Goal: Information Seeking & Learning: Learn about a topic

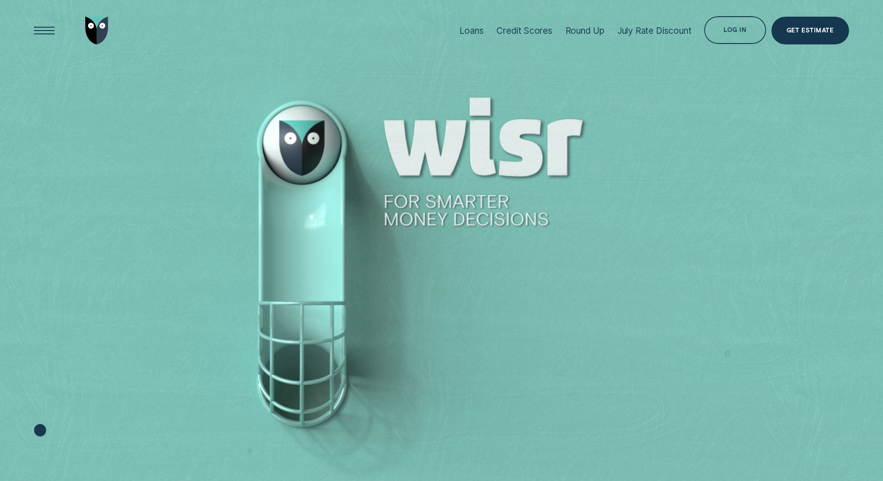
click at [52, 37] on div "Open Menu" at bounding box center [44, 30] width 39 height 39
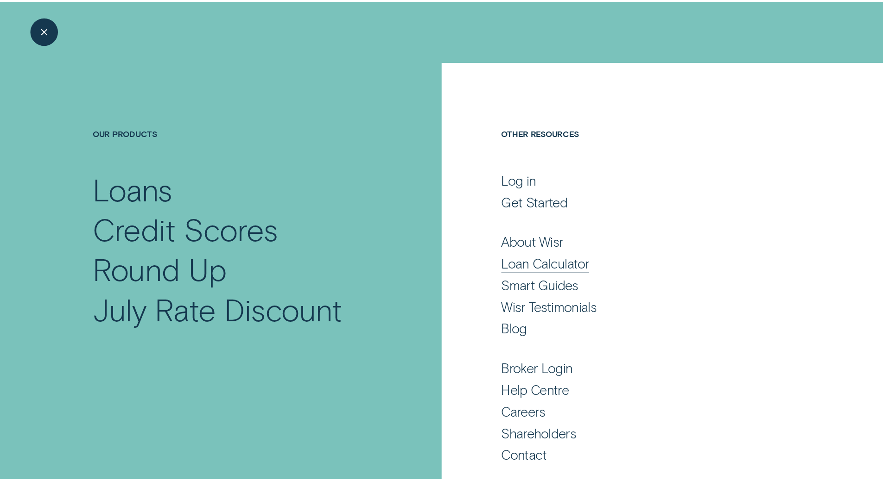
scroll to position [2, 0]
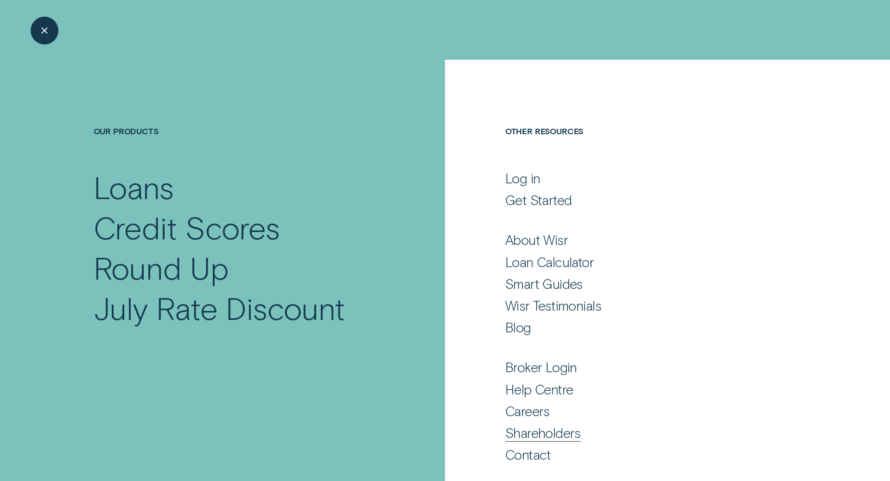
click at [522, 430] on div "Shareholders" at bounding box center [543, 433] width 76 height 17
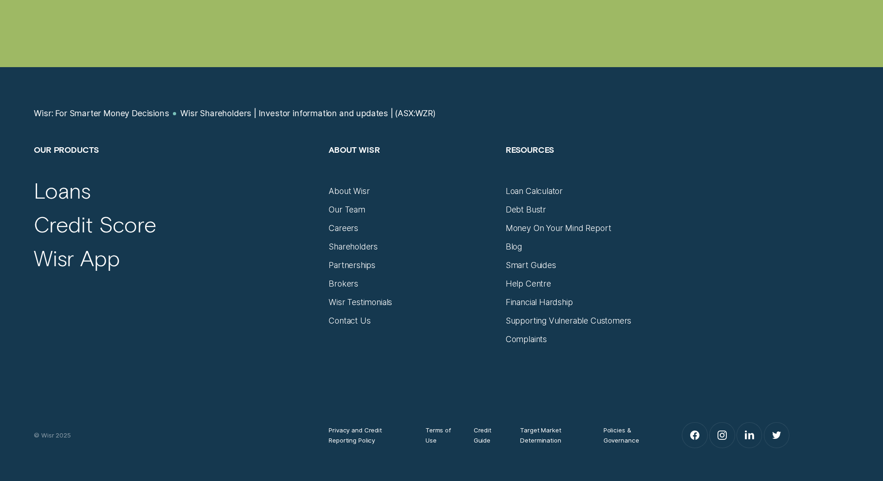
scroll to position [3456, 0]
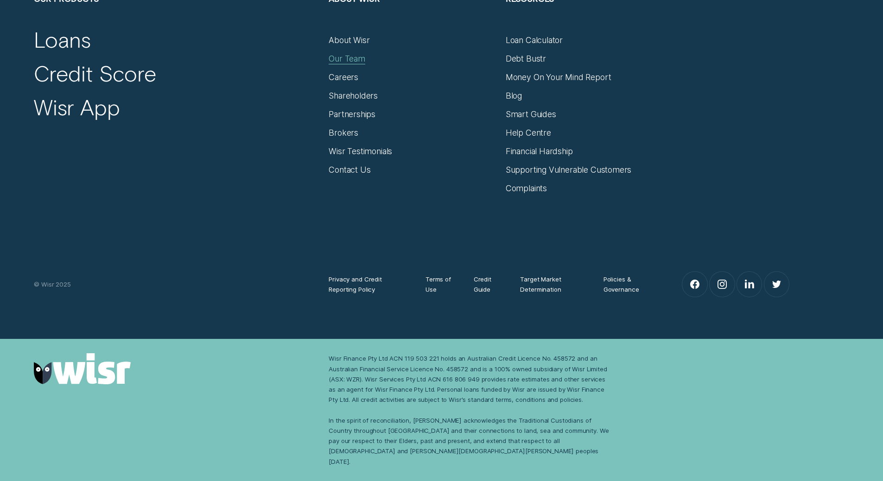
click at [354, 64] on div "Our Team" at bounding box center [347, 59] width 37 height 10
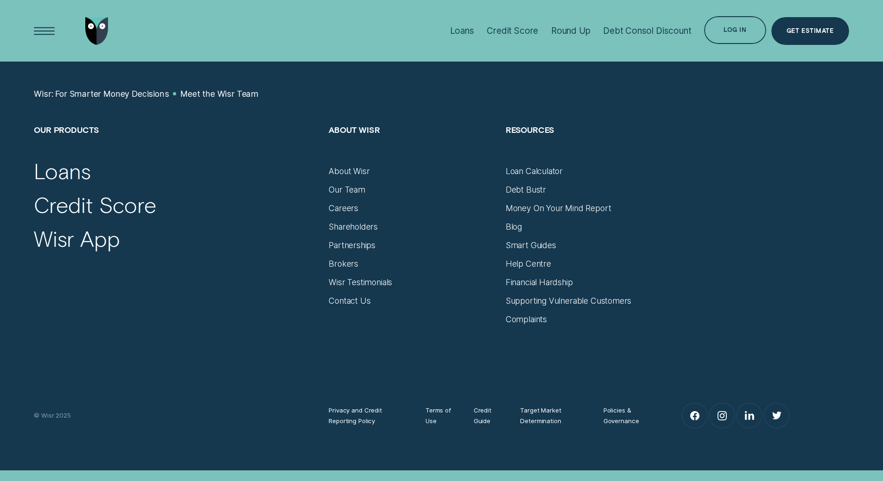
scroll to position [1097, 0]
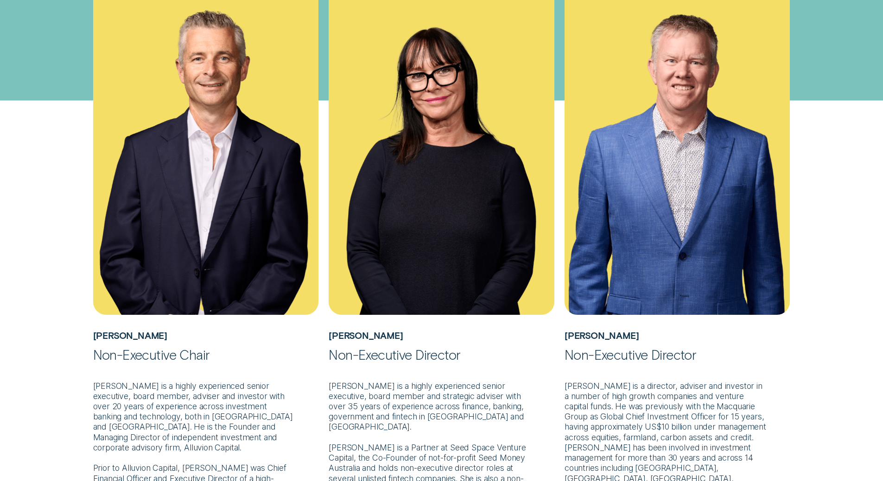
scroll to position [324, 0]
